Goal: Information Seeking & Learning: Find specific fact

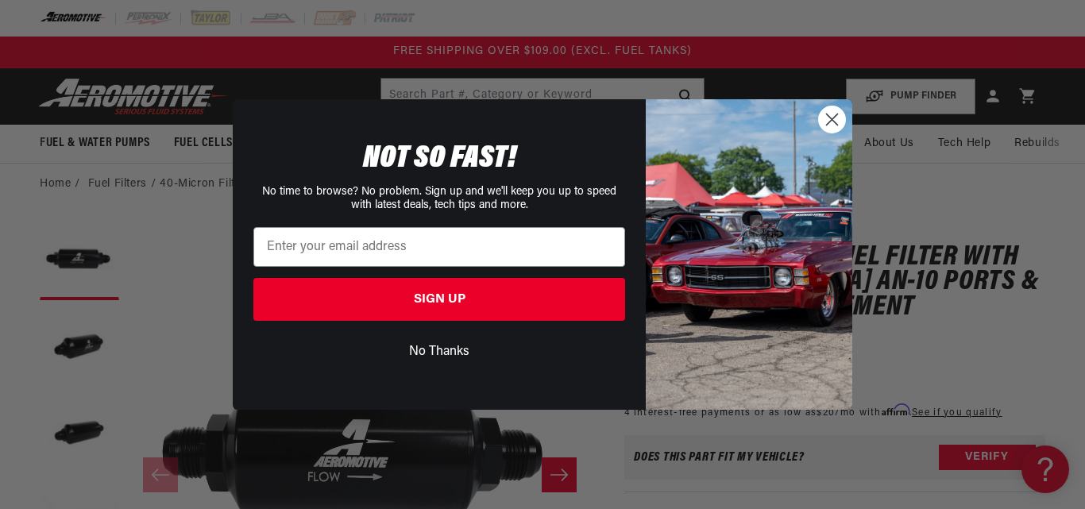
drag, startPoint x: 843, startPoint y: 126, endPoint x: 747, endPoint y: 129, distance: 95.3
click at [840, 128] on circle "Close dialog" at bounding box center [832, 119] width 26 height 26
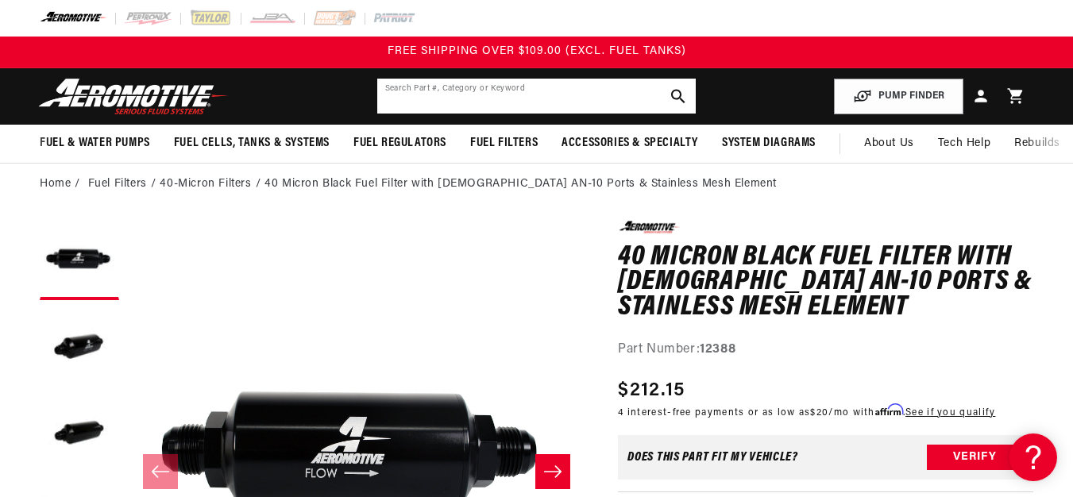
click at [550, 87] on input "text" at bounding box center [536, 96] width 319 height 35
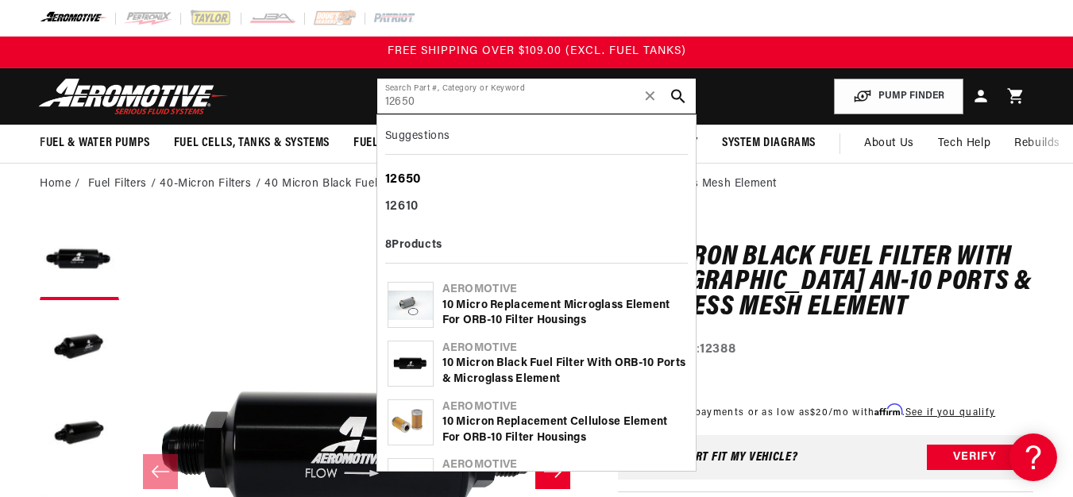
type input "12650"
click at [465, 172] on div "12650" at bounding box center [536, 180] width 303 height 27
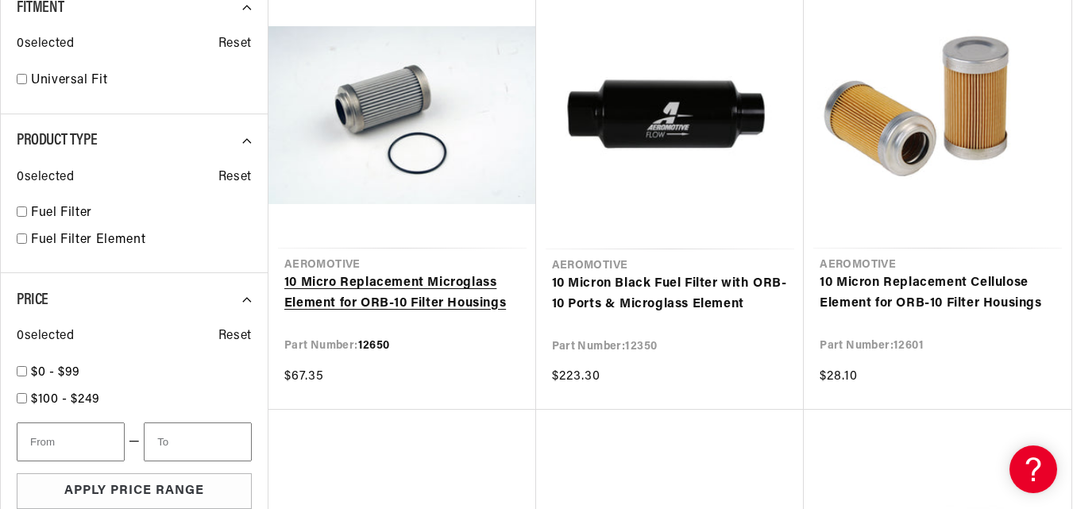
scroll to position [397, 0]
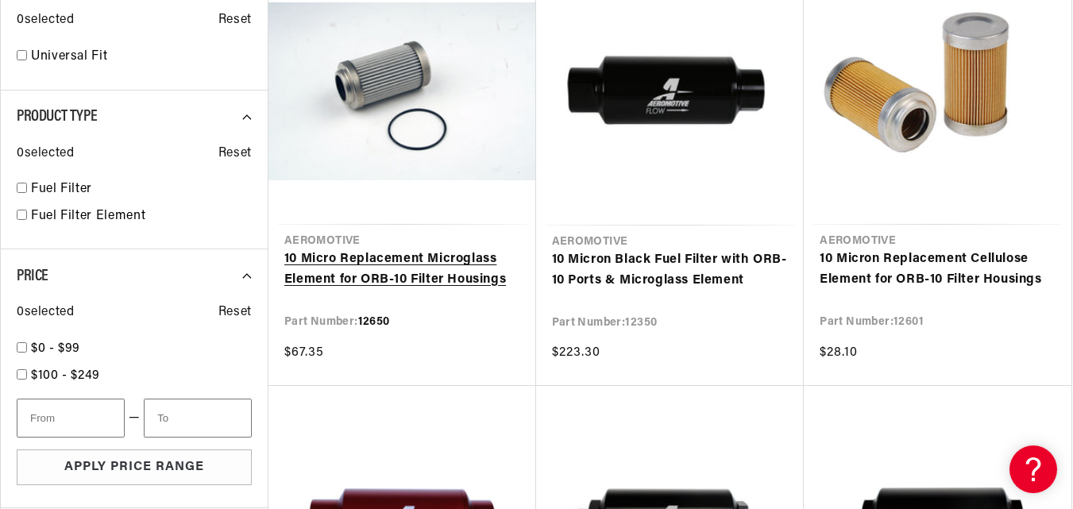
click at [410, 273] on link "10 Micro Replacement Microglass Element for ORB-10 Filter Housings" at bounding box center [402, 269] width 236 height 41
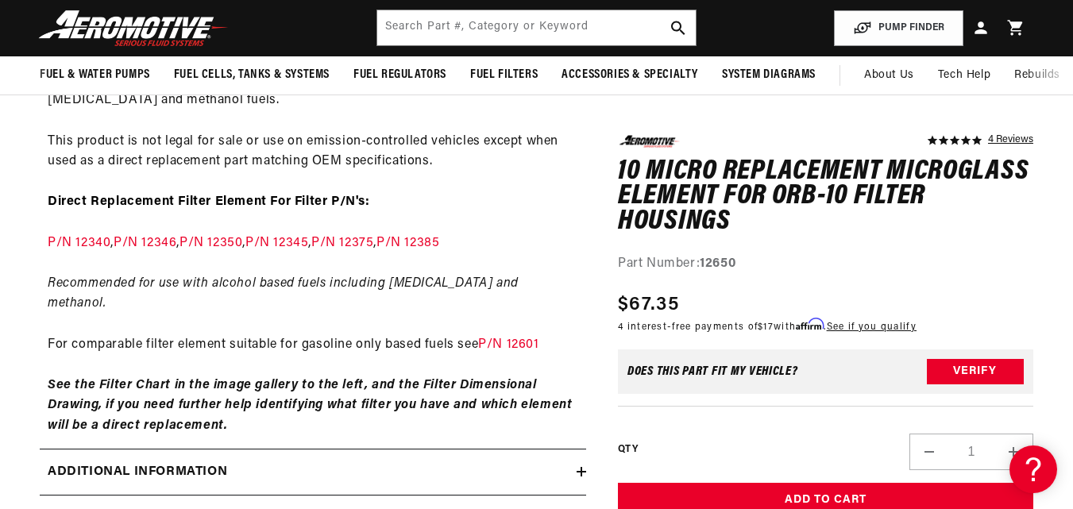
scroll to position [794, 0]
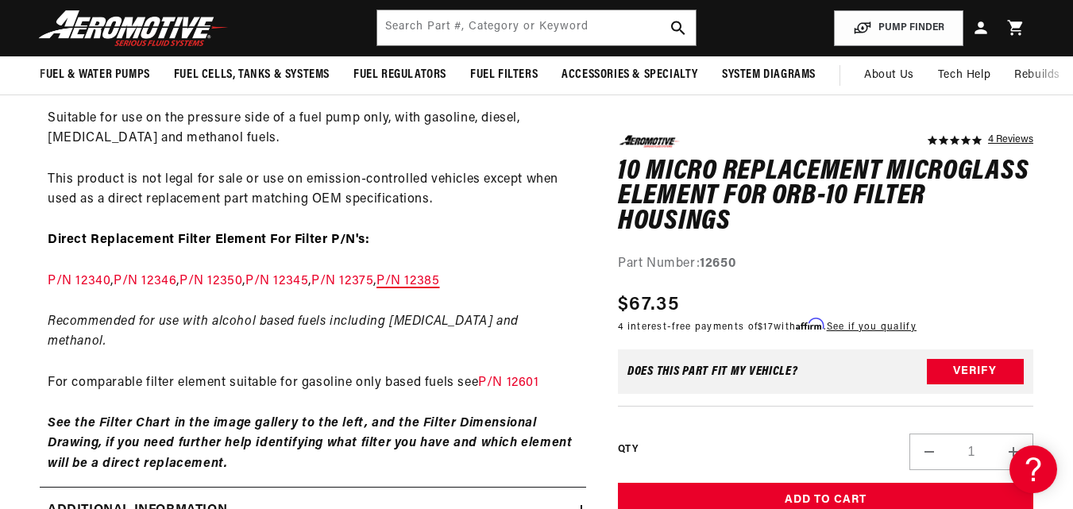
click at [439, 287] on link "P/N 12385" at bounding box center [408, 281] width 63 height 13
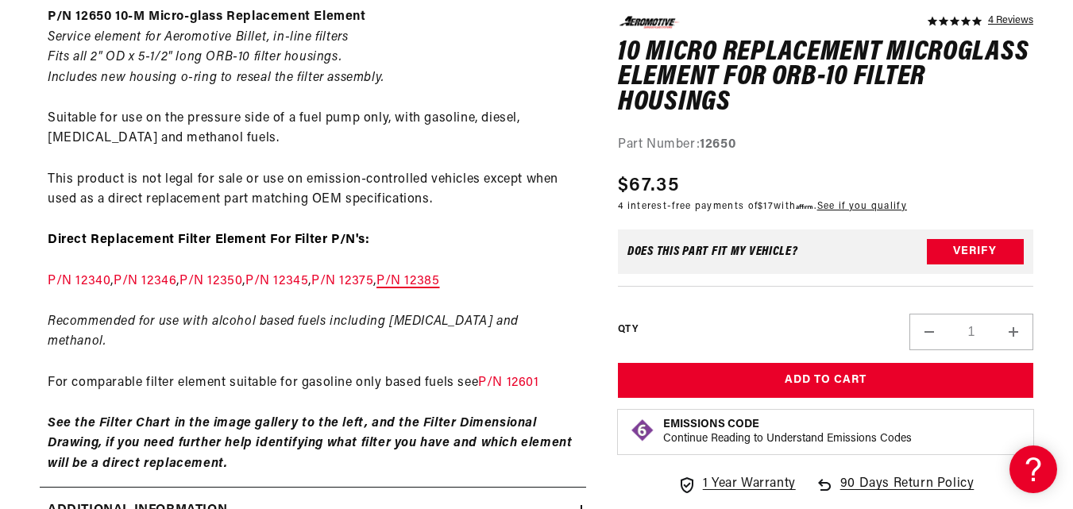
click at [439, 280] on link "P/N 12385" at bounding box center [408, 281] width 63 height 13
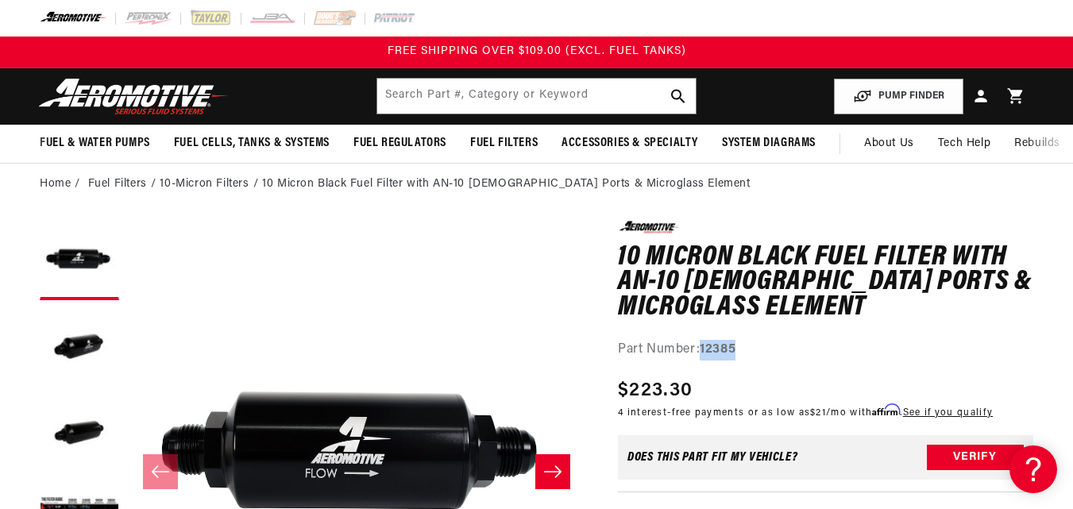
drag, startPoint x: 777, startPoint y: 351, endPoint x: 704, endPoint y: 348, distance: 73.1
click at [704, 348] on div "Part Number: 12385" at bounding box center [825, 350] width 415 height 21
copy strong "12385"
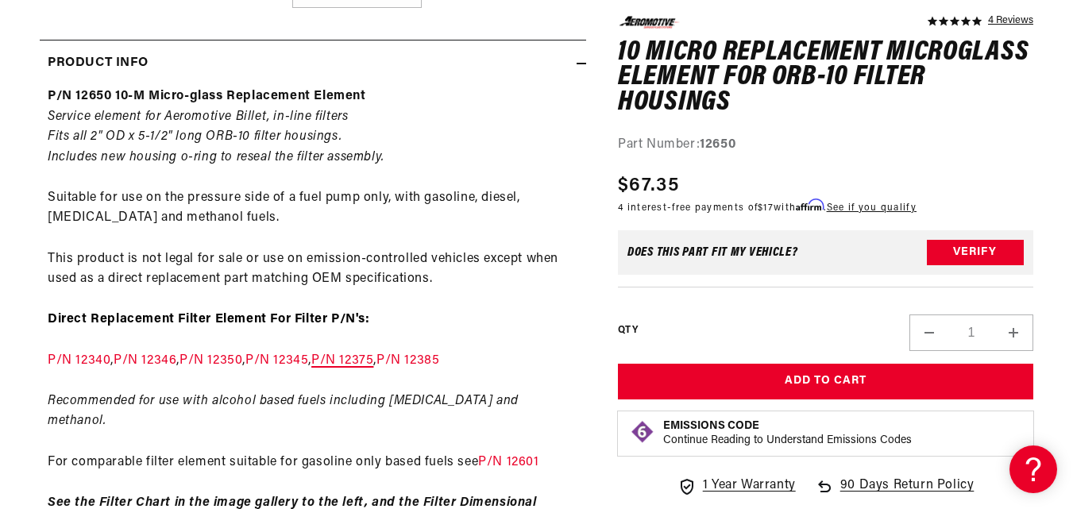
click at [373, 359] on link "P/N 12375" at bounding box center [342, 360] width 62 height 13
click at [308, 357] on link "P/N 12345" at bounding box center [276, 360] width 63 height 13
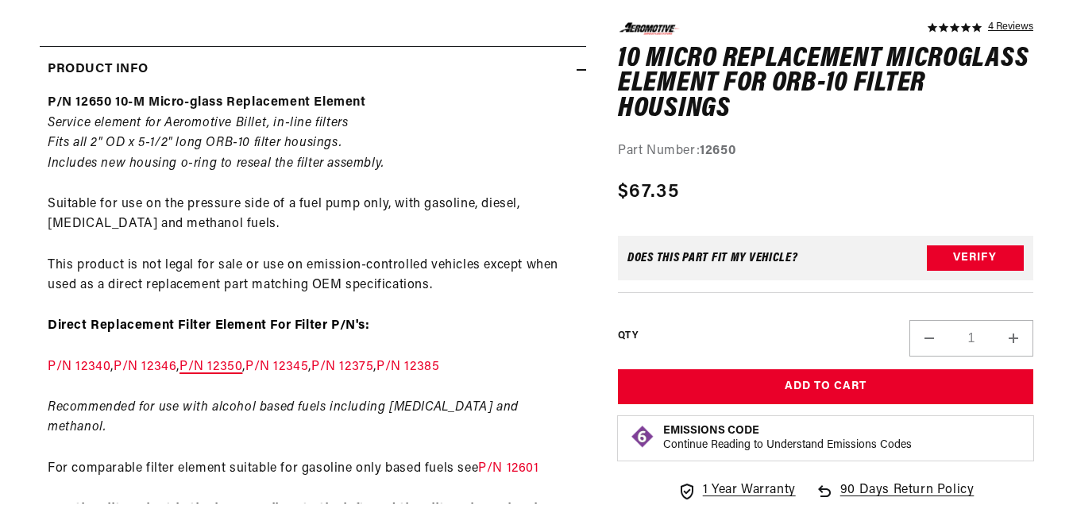
scroll to position [715, 0]
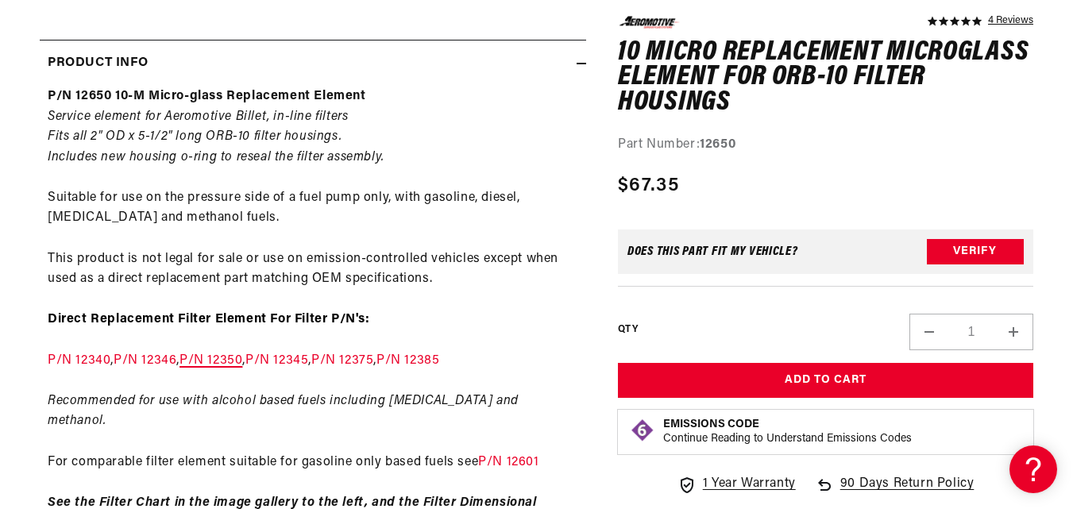
click at [242, 358] on link "P/N 12350" at bounding box center [211, 360] width 63 height 13
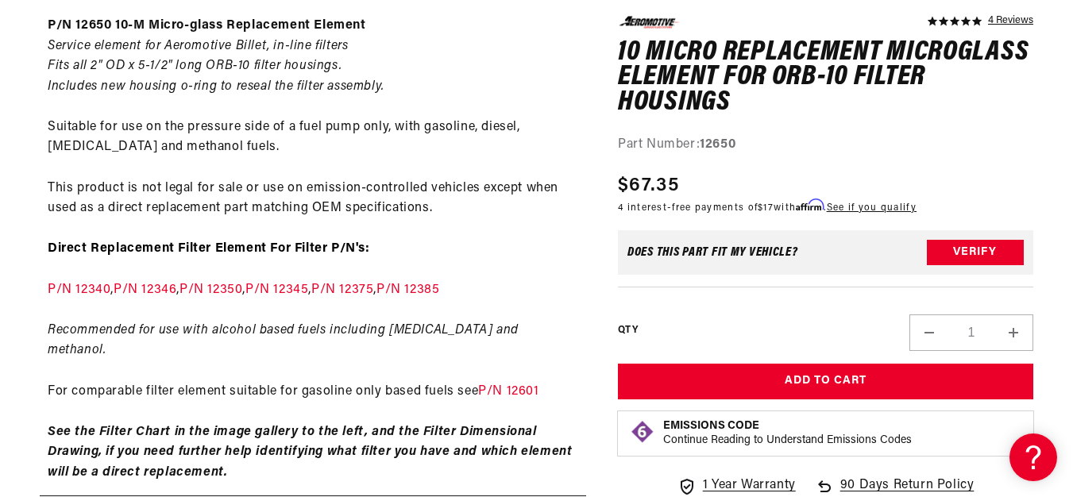
scroll to position [794, 0]
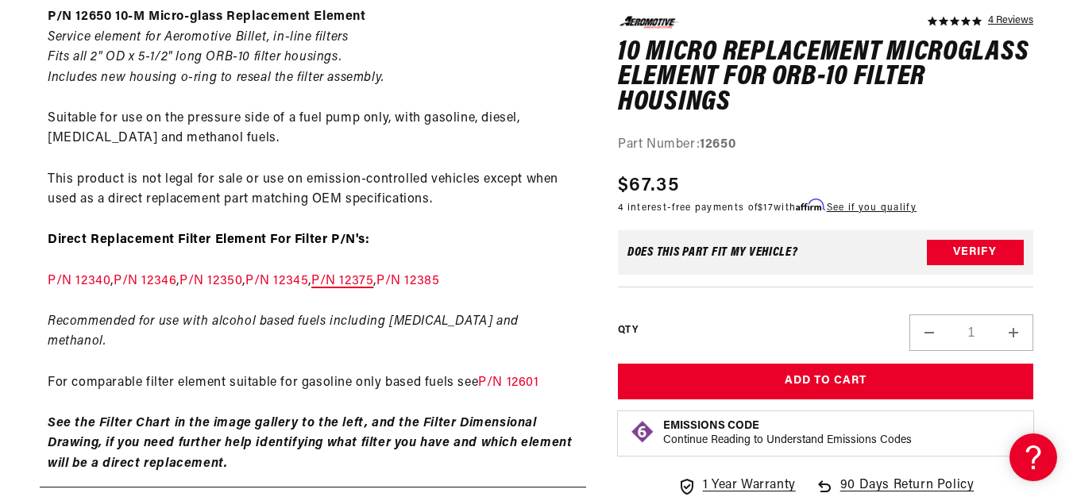
click at [373, 283] on link "P/N 12375" at bounding box center [342, 281] width 62 height 13
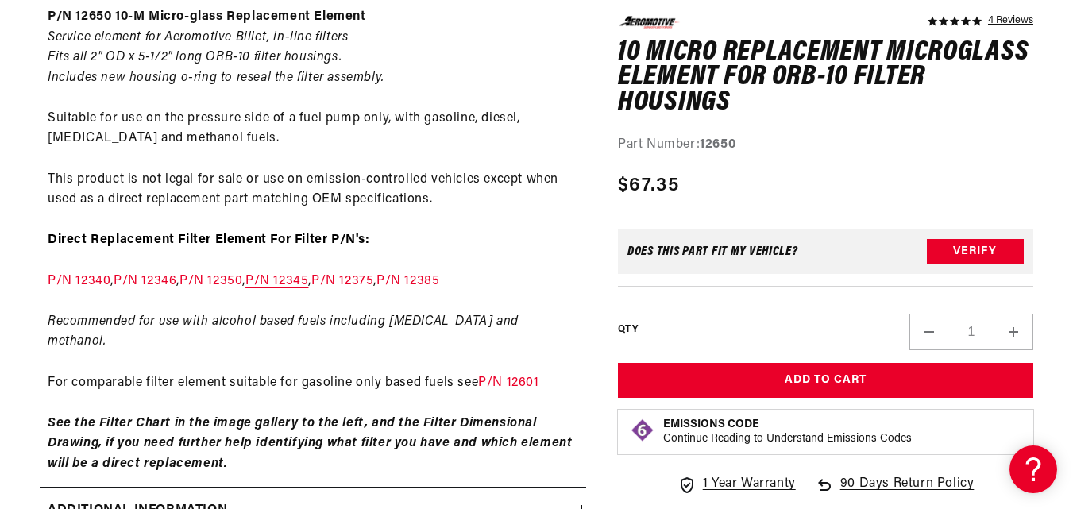
click at [308, 281] on link "P/N 12345" at bounding box center [276, 281] width 63 height 13
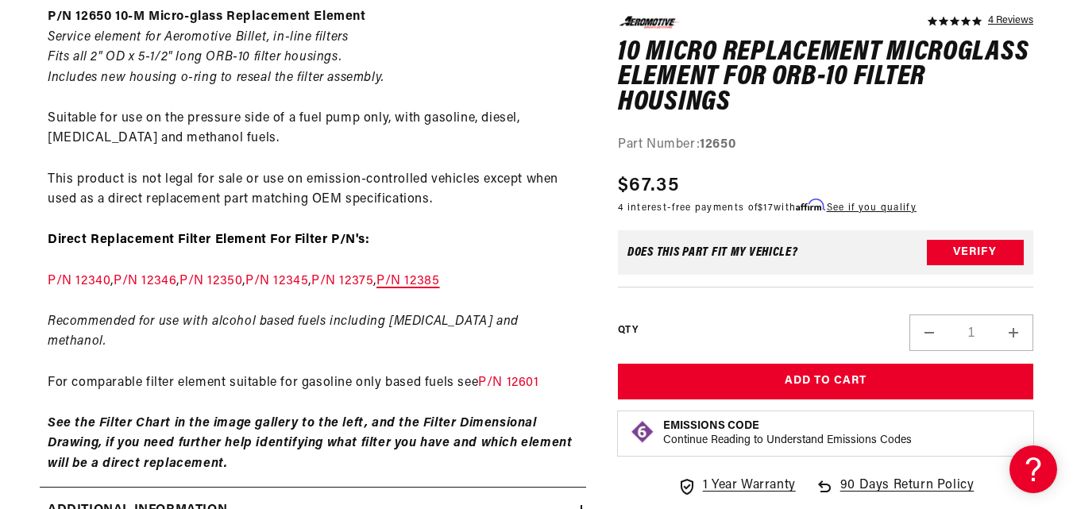
click at [439, 284] on link "P/N 12385" at bounding box center [408, 281] width 63 height 13
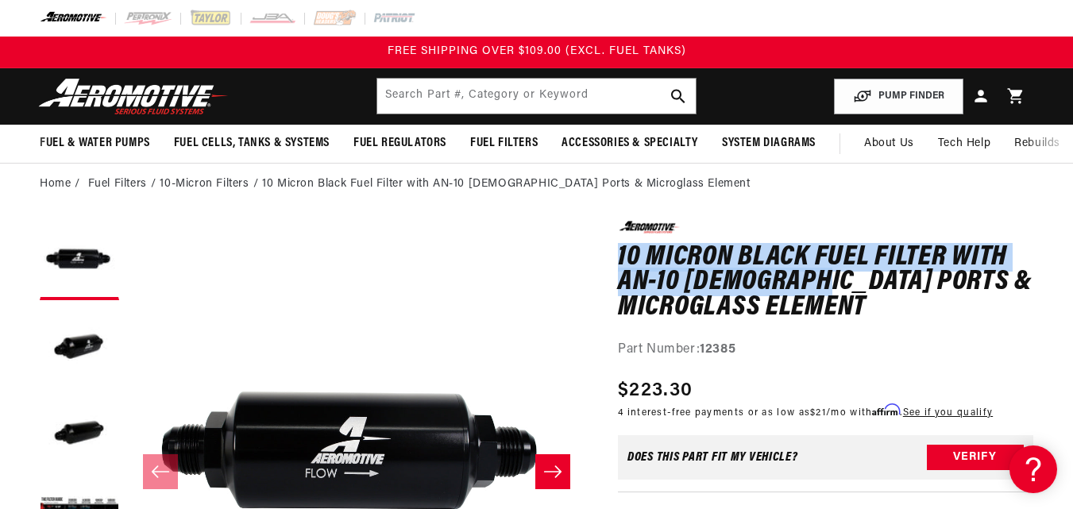
drag, startPoint x: 630, startPoint y: 253, endPoint x: 816, endPoint y: 287, distance: 189.0
click at [816, 287] on h1 "10 Micron Black Fuel Filter with AN-10 Male Ports & Microglass Element" at bounding box center [825, 282] width 415 height 75
copy h1 "10 Micron Black Fuel Filter with AN-10 Male Ports"
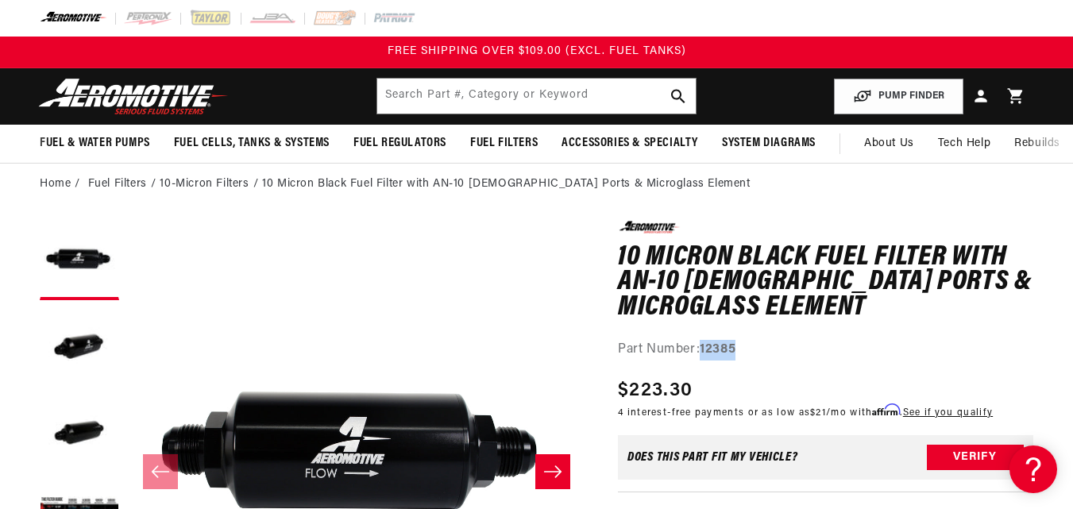
drag, startPoint x: 752, startPoint y: 353, endPoint x: 705, endPoint y: 349, distance: 47.9
click at [705, 349] on div "Part Number: 12385" at bounding box center [825, 350] width 415 height 21
copy strong "12385"
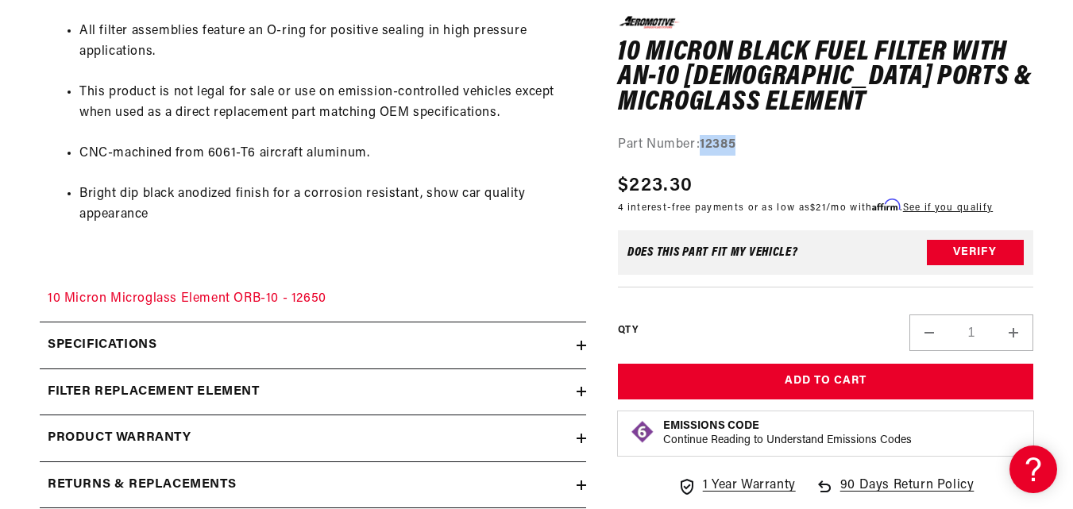
scroll to position [1112, 0]
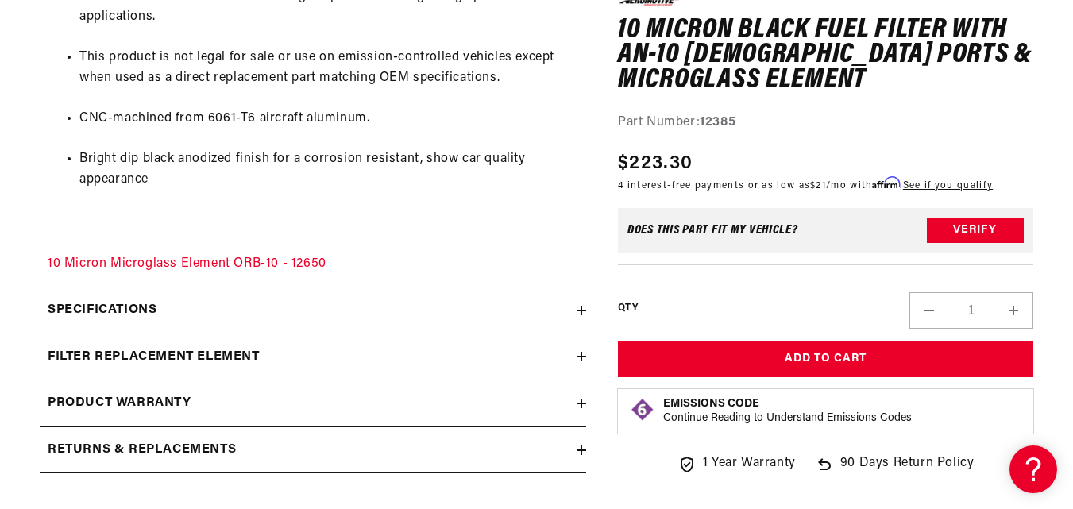
click at [580, 353] on icon at bounding box center [582, 357] width 10 height 10
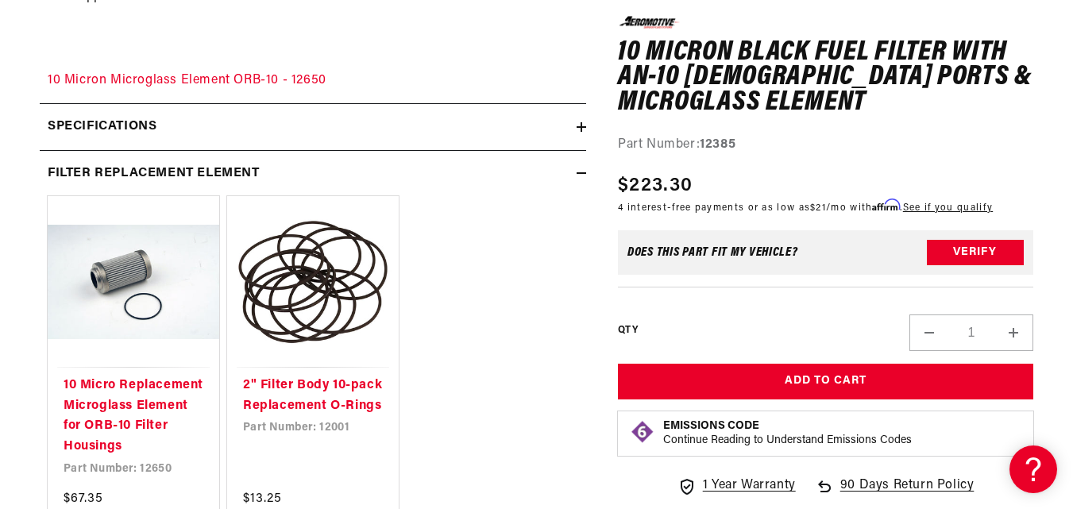
scroll to position [1271, 0]
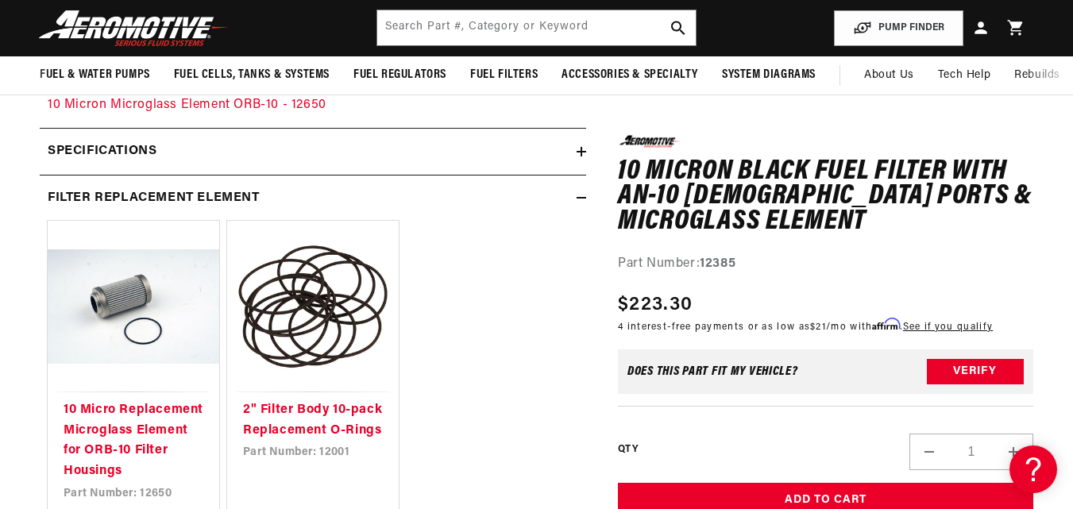
click at [581, 196] on icon at bounding box center [582, 198] width 10 height 10
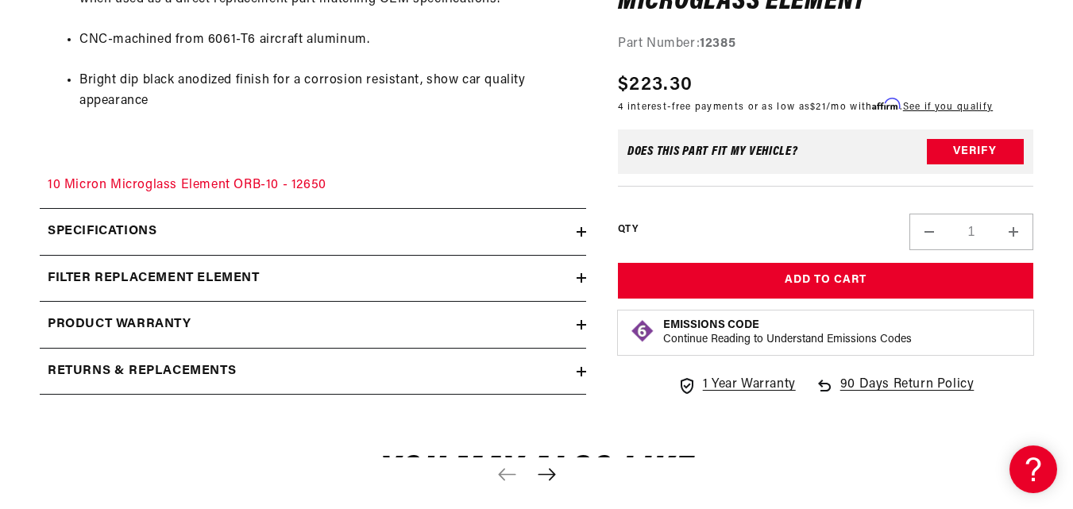
scroll to position [1191, 0]
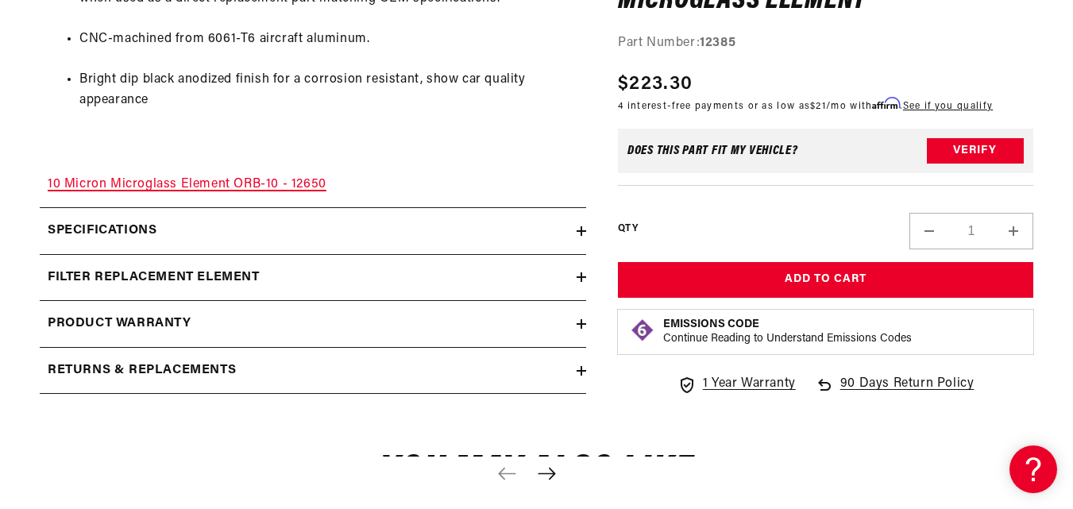
click at [252, 187] on link "10 Micron Microglass Element ORB-10 - 12650" at bounding box center [187, 184] width 279 height 13
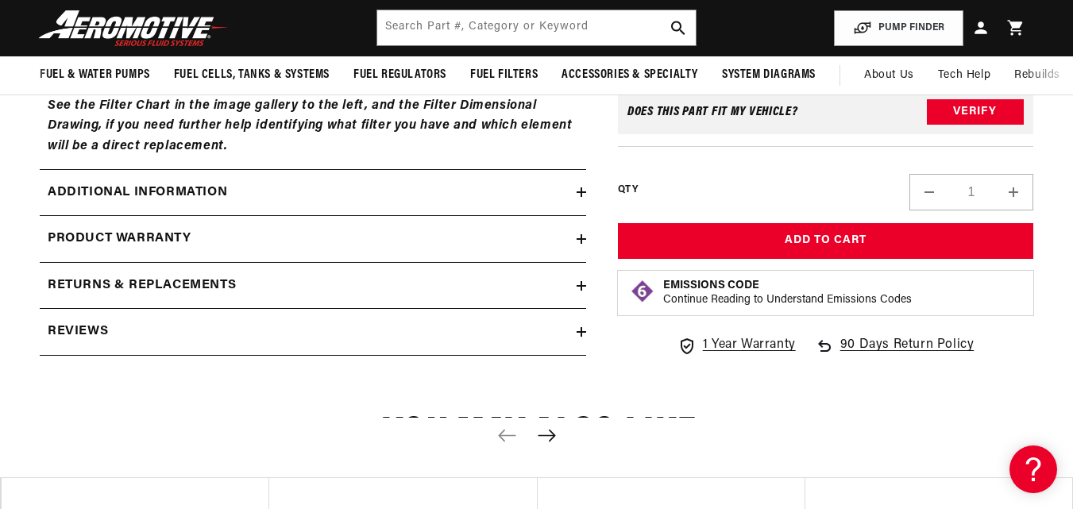
scroll to position [953, 0]
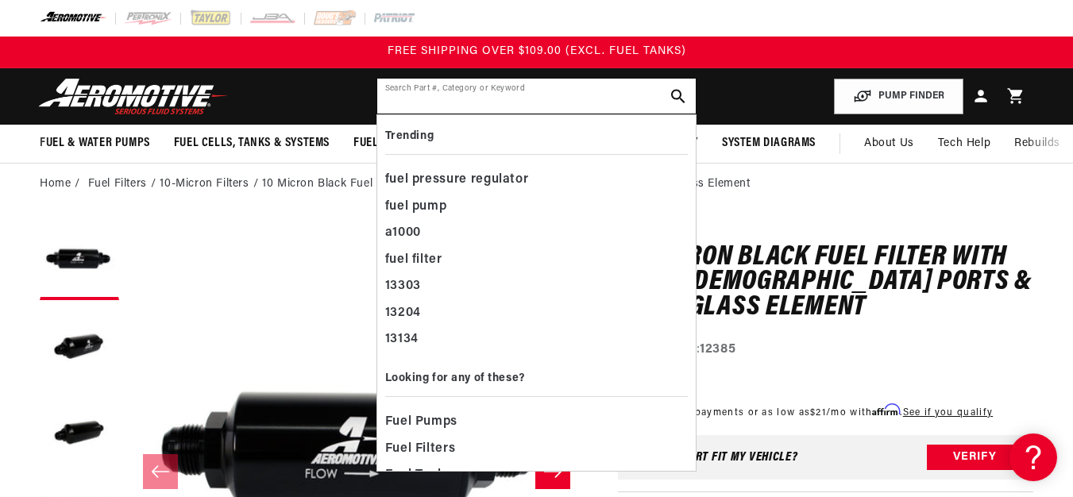
paste input "12388"
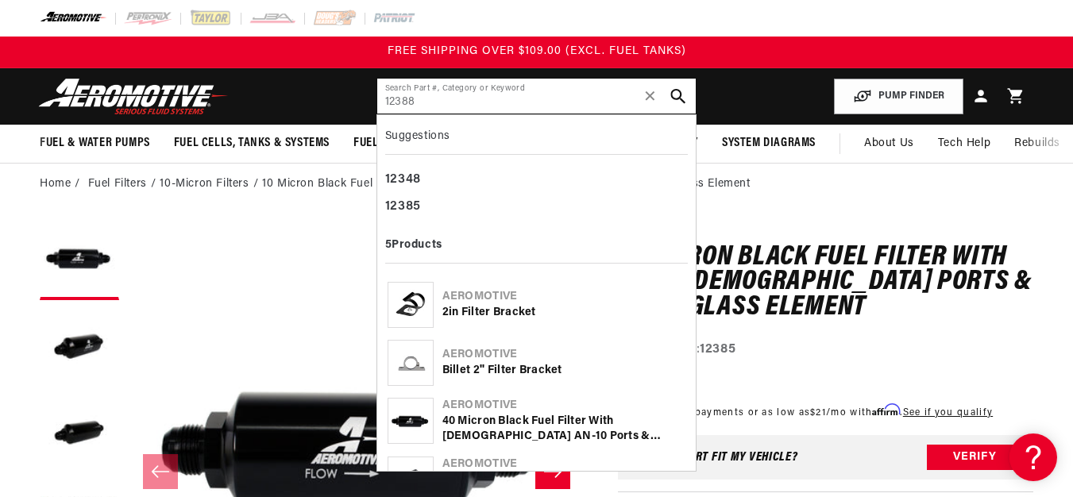
type input "12388"
click at [678, 92] on icon "search button" at bounding box center [678, 96] width 15 height 15
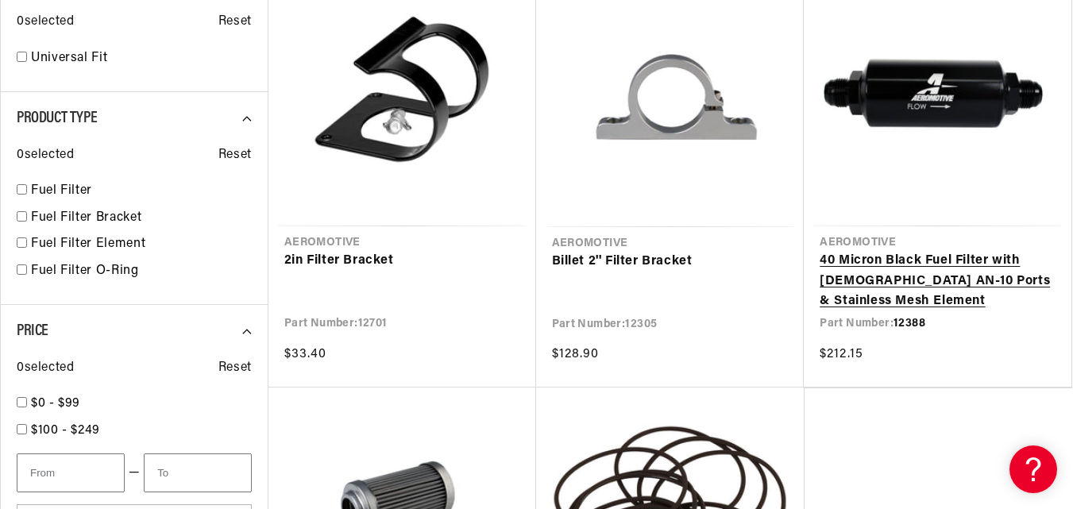
scroll to position [397, 0]
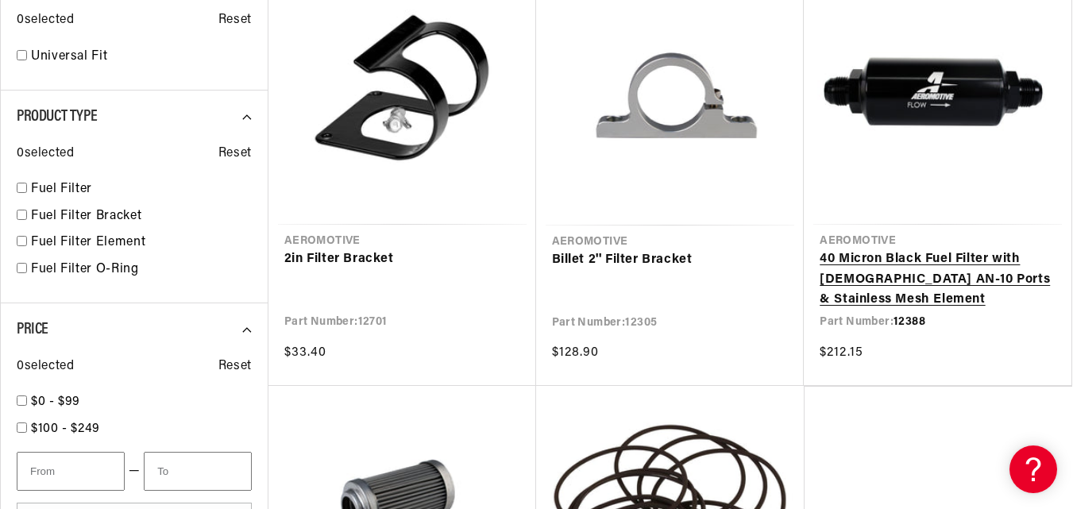
click at [933, 276] on link "40 Micron Black Fuel Filter with [DEMOGRAPHIC_DATA] AN-10 Ports & Stainless Mes…" at bounding box center [938, 279] width 236 height 61
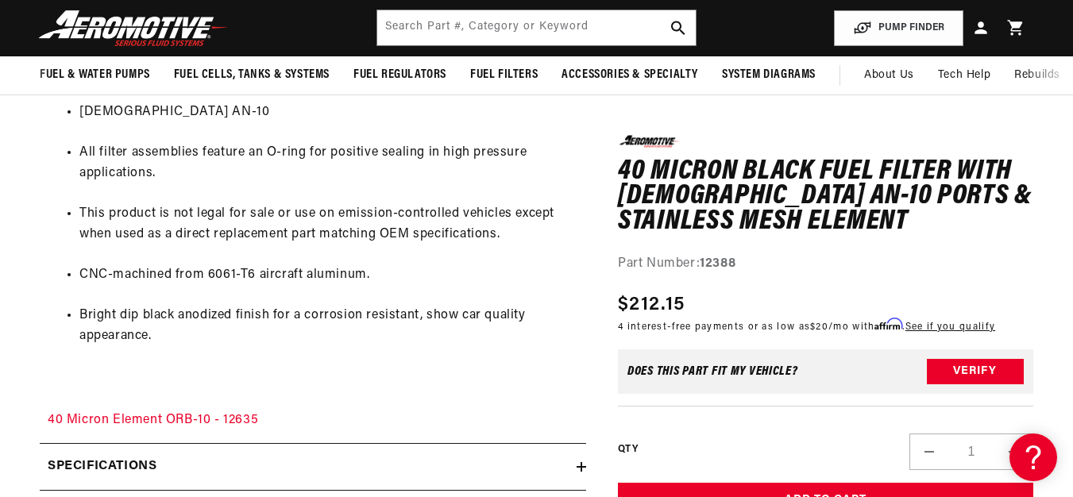
scroll to position [902, 0]
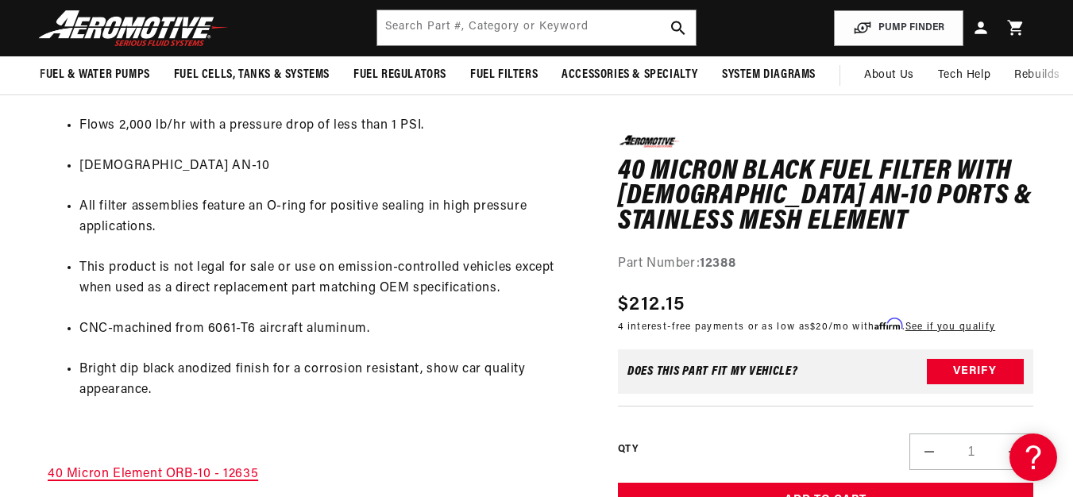
click at [252, 470] on link "40 Micron Element ORB-10 - 12635" at bounding box center [153, 474] width 210 height 13
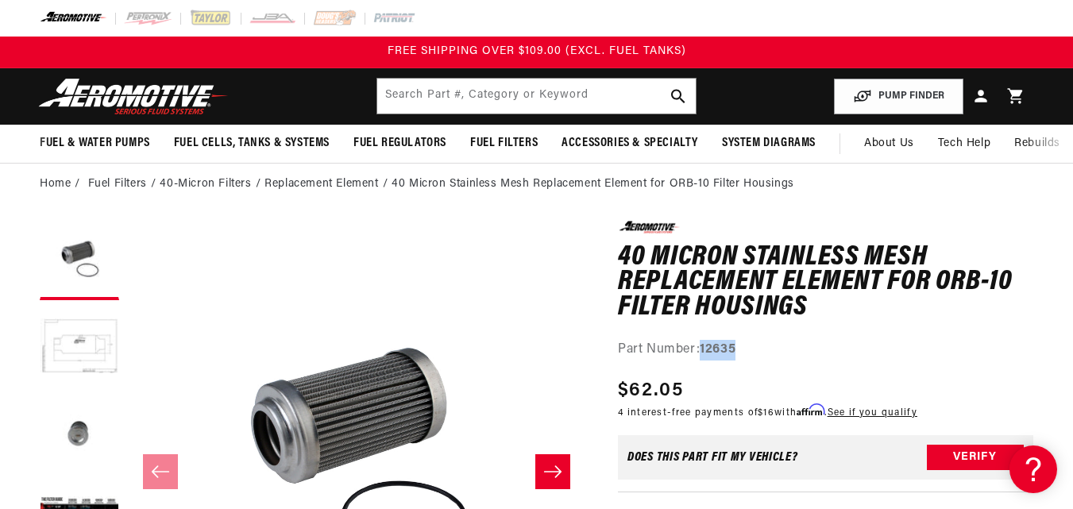
drag, startPoint x: 752, startPoint y: 354, endPoint x: 705, endPoint y: 349, distance: 47.2
click at [705, 349] on div "Part Number: 12635" at bounding box center [825, 350] width 415 height 21
copy strong "12635"
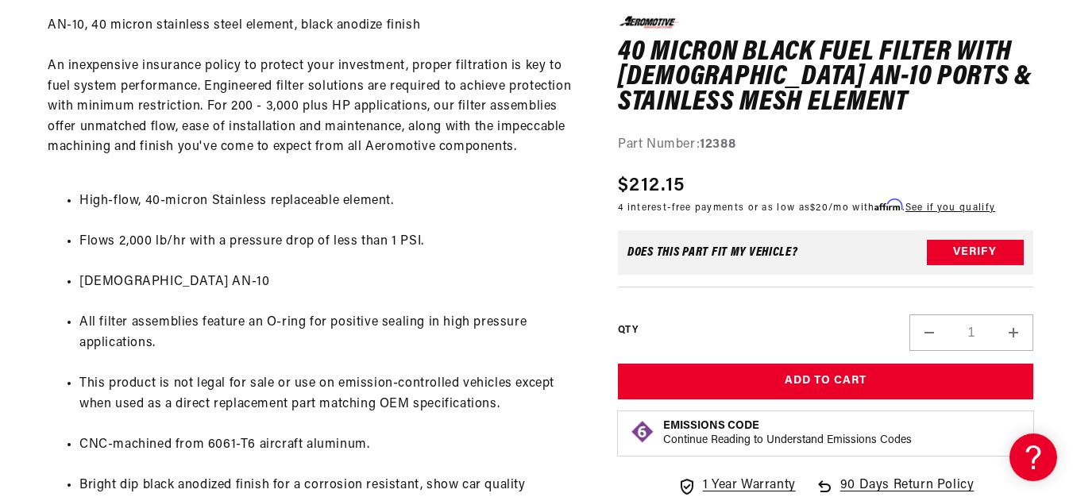
scroll to position [794, 0]
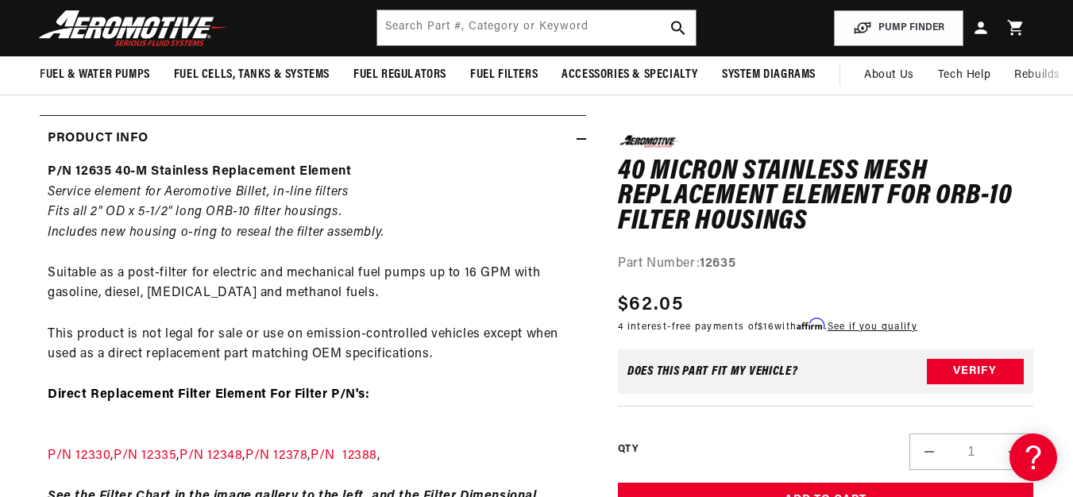
scroll to position [635, 0]
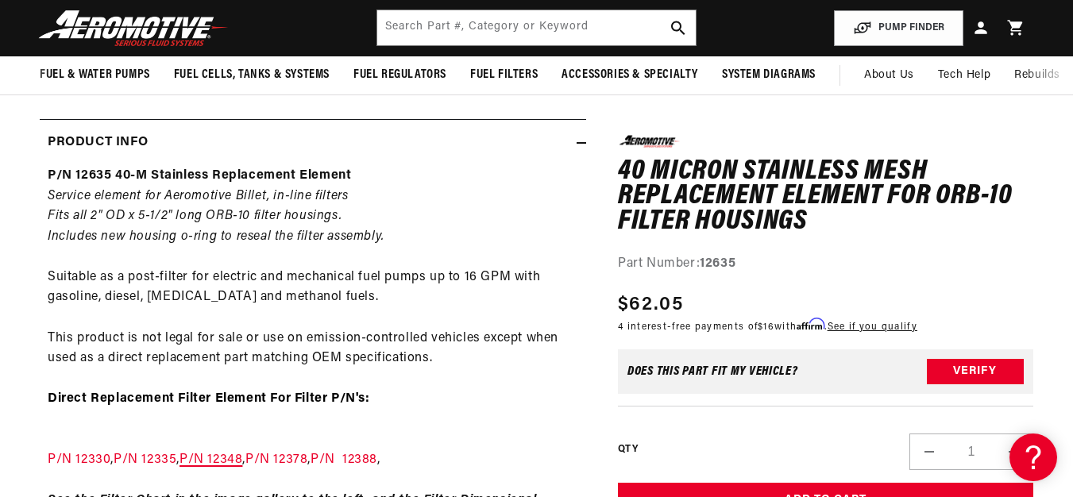
click at [242, 456] on link "P/N 12348" at bounding box center [211, 460] width 63 height 13
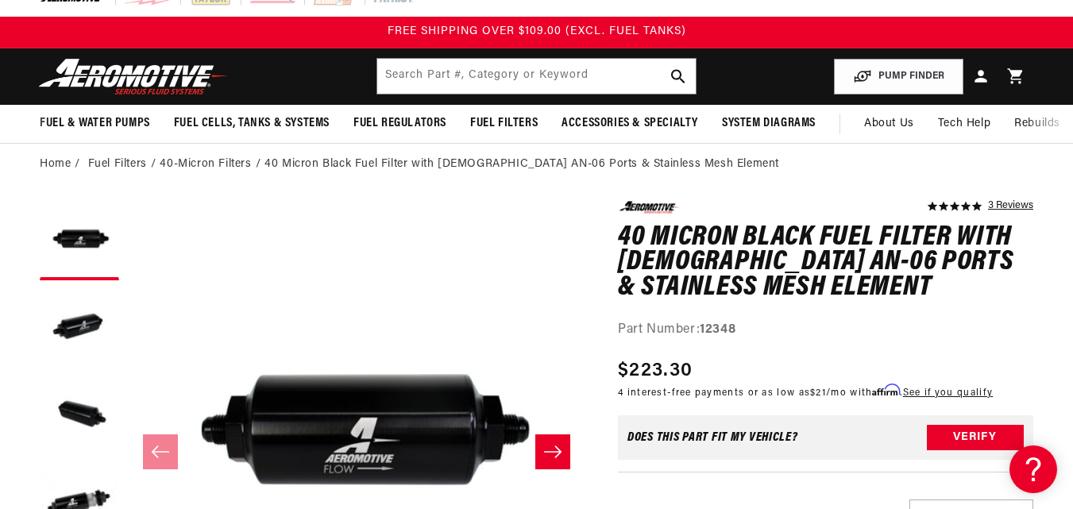
scroll to position [159, 0]
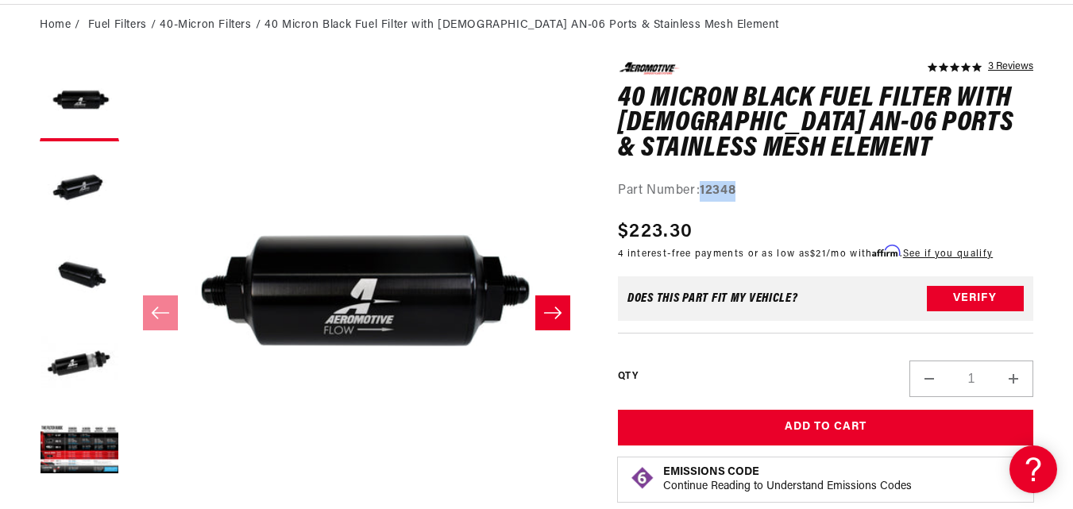
drag, startPoint x: 763, startPoint y: 186, endPoint x: 705, endPoint y: 190, distance: 58.9
click at [705, 190] on div "Part Number: 12348" at bounding box center [825, 191] width 415 height 21
copy strong "12348"
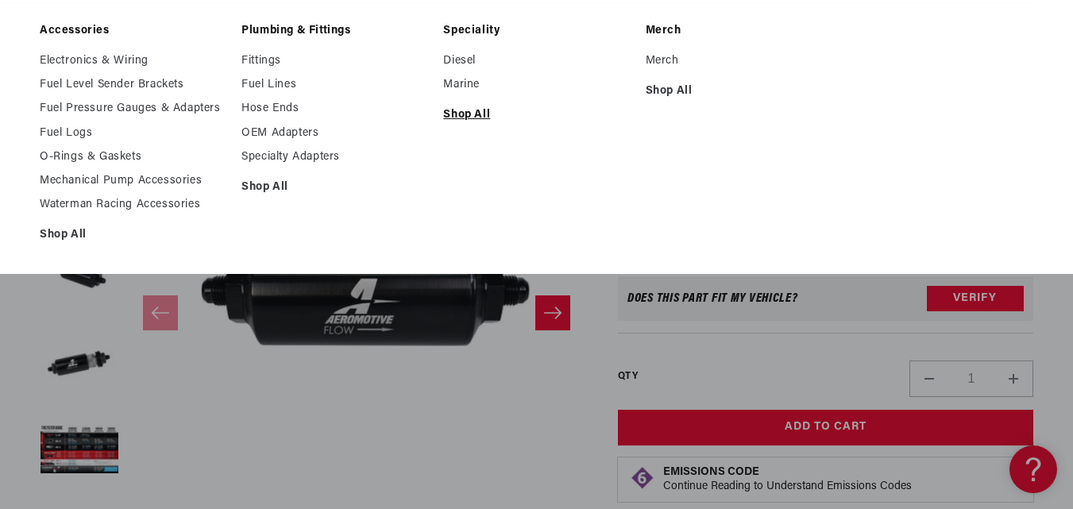
scroll to position [0, 0]
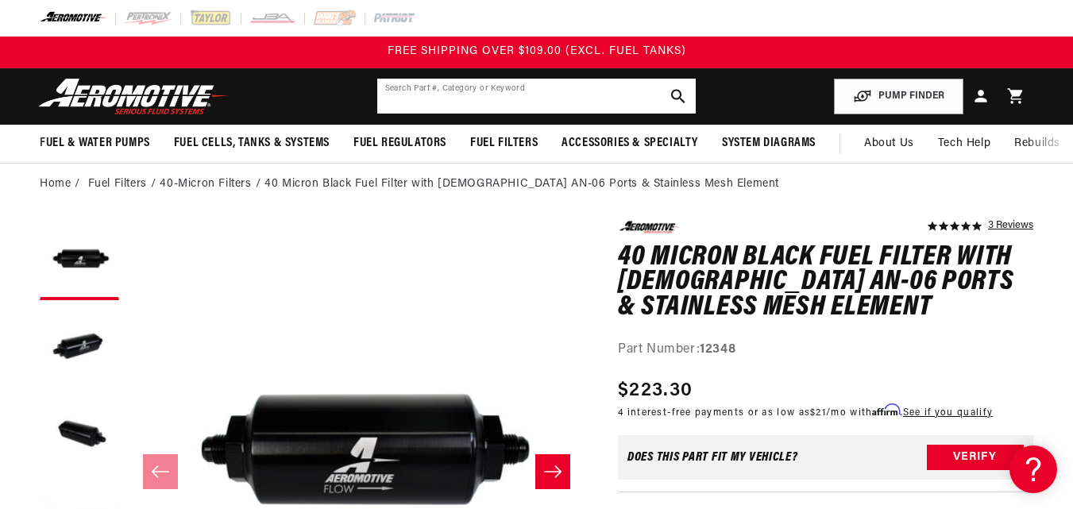
click at [584, 102] on input "text" at bounding box center [536, 96] width 319 height 35
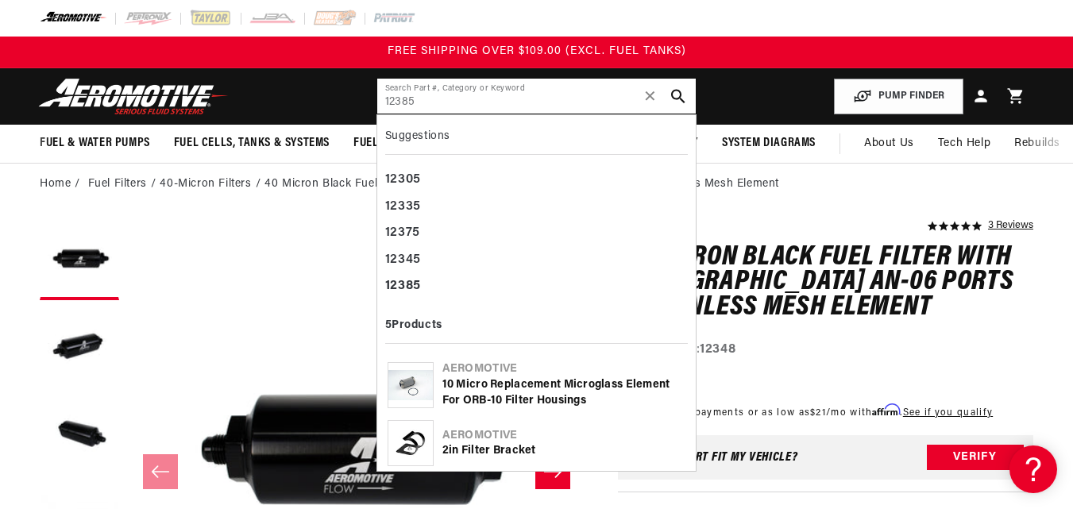
type input "12385"
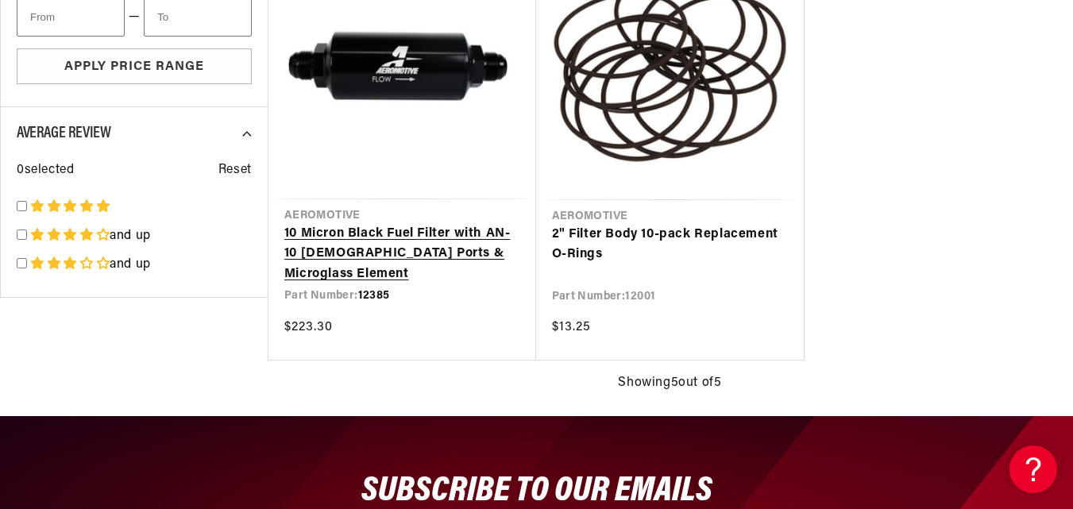
scroll to position [874, 0]
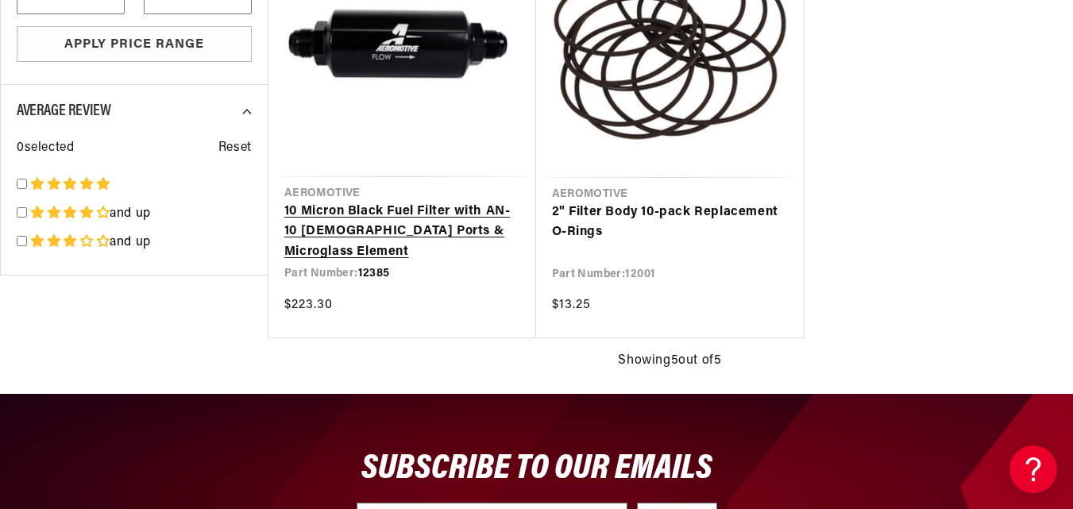
click at [433, 225] on link "10 Micron Black Fuel Filter with AN-10 [DEMOGRAPHIC_DATA] Ports & Microglass El…" at bounding box center [402, 232] width 236 height 61
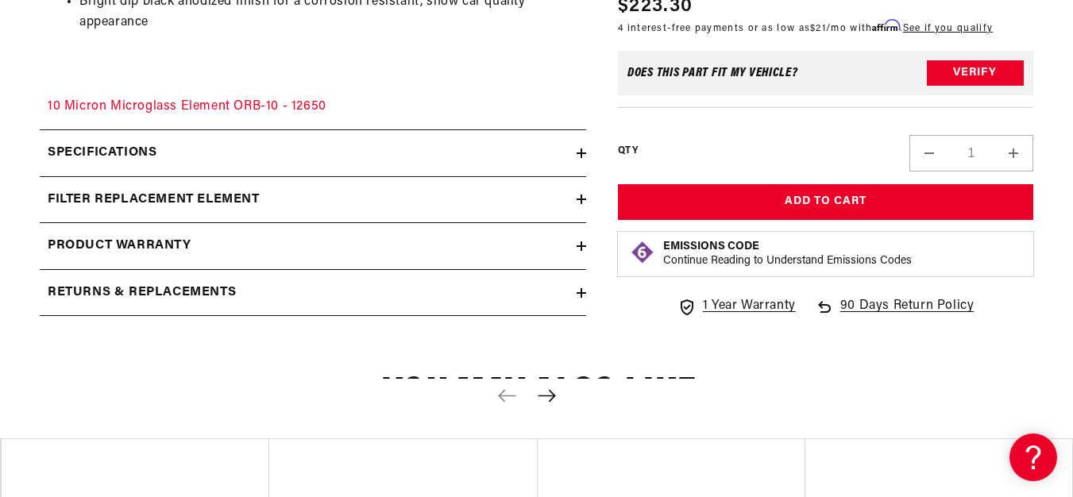
scroll to position [1271, 0]
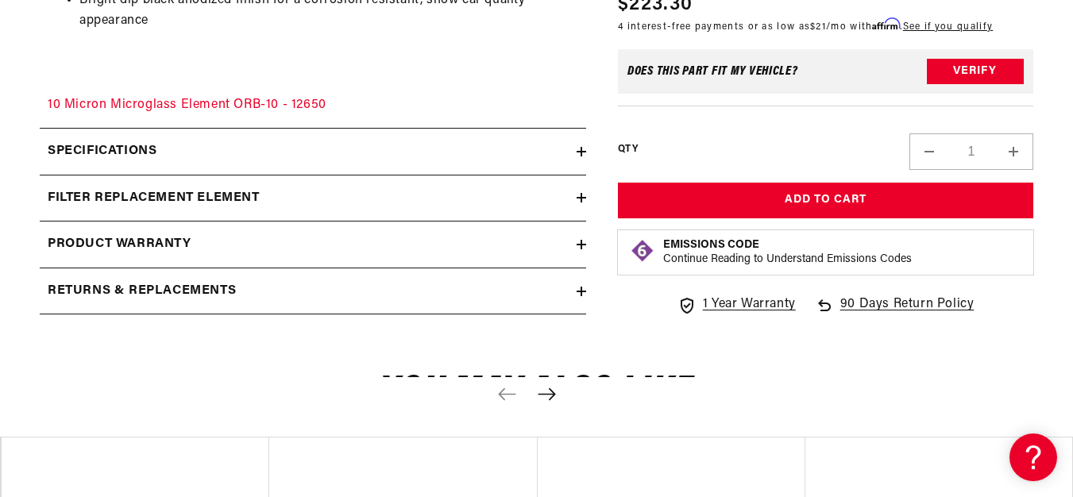
click at [574, 191] on div "filter replacement element" at bounding box center [308, 198] width 537 height 21
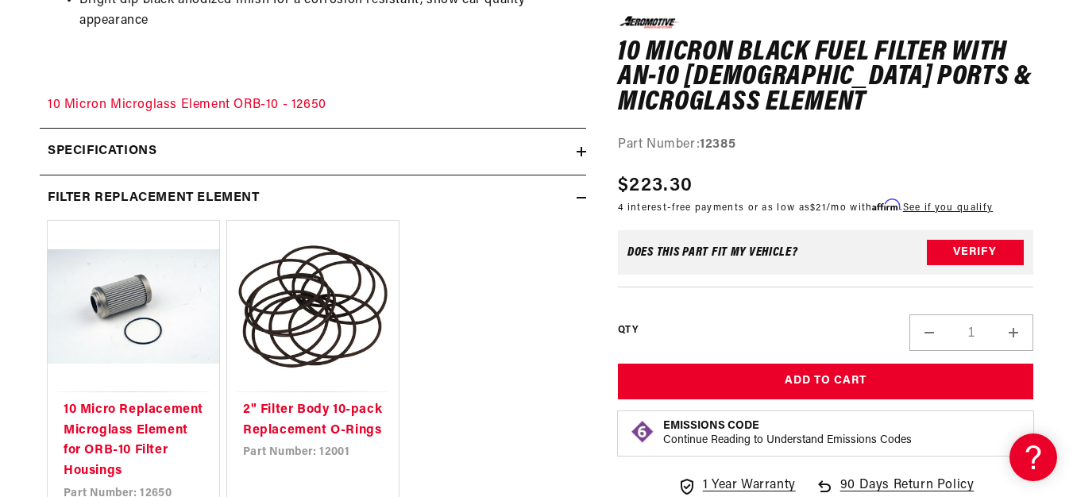
click at [574, 191] on div "filter replacement element" at bounding box center [308, 198] width 537 height 21
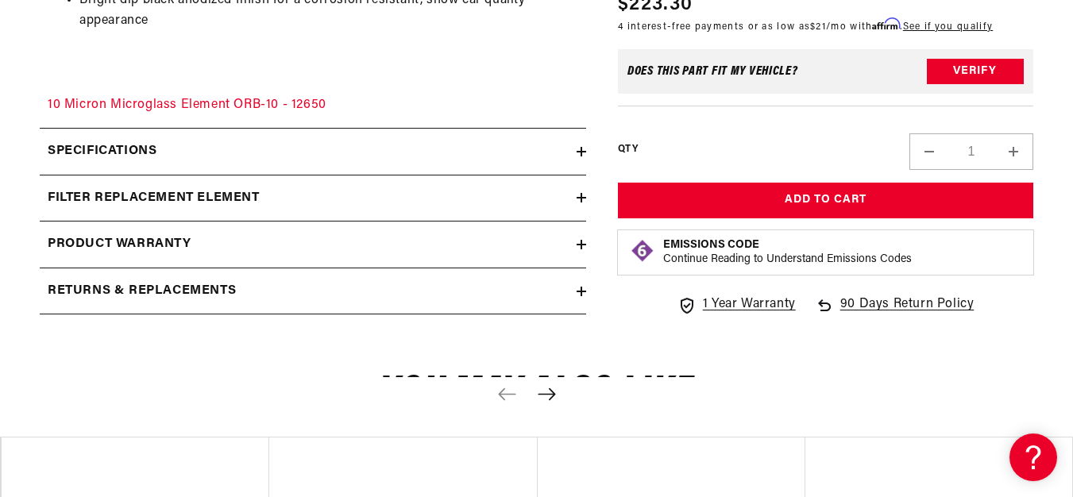
click at [571, 242] on div "Product warranty" at bounding box center [308, 244] width 537 height 21
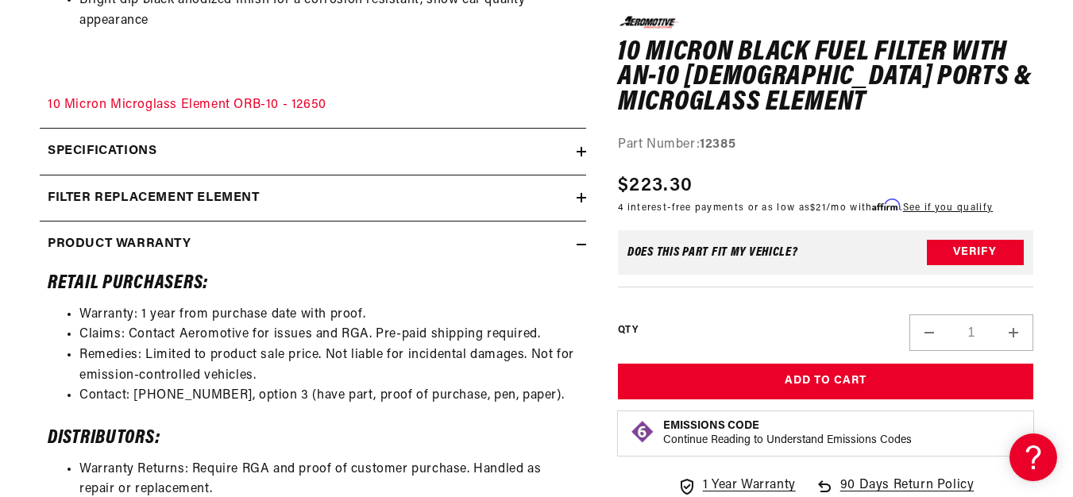
click at [571, 242] on div "Product warranty" at bounding box center [308, 244] width 537 height 21
